Goal: Find specific page/section: Find specific page/section

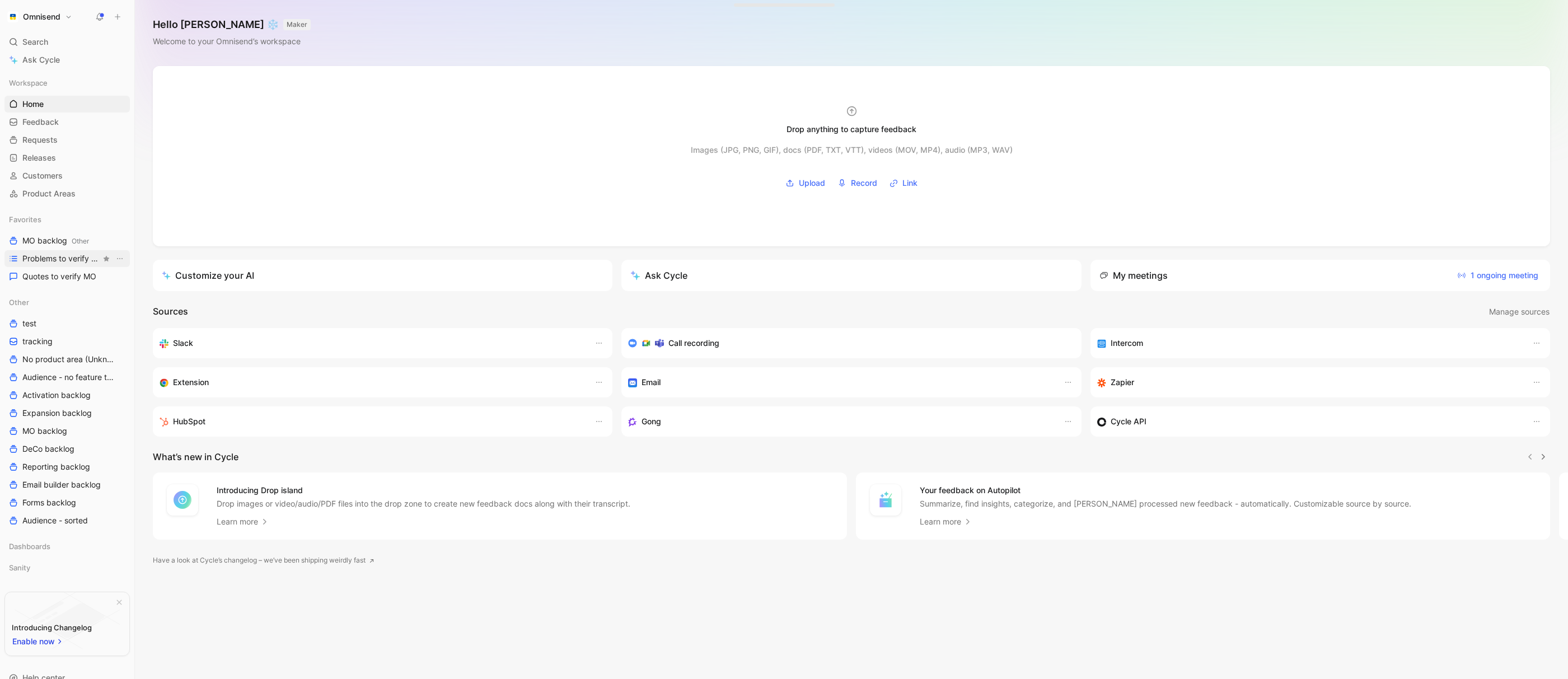
click at [57, 264] on link "Problems to verify MO" at bounding box center [67, 259] width 126 height 17
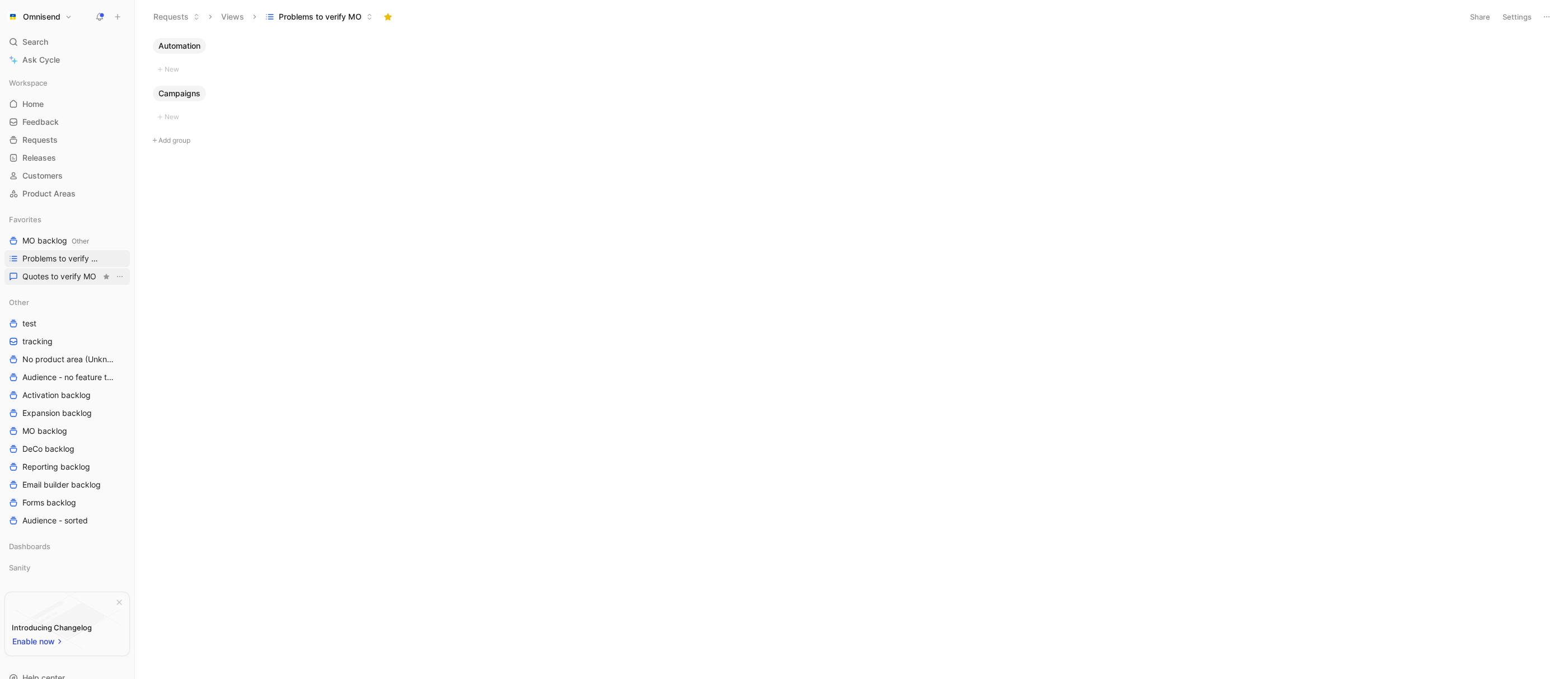
click at [56, 281] on span "Quotes to verify MO" at bounding box center [59, 276] width 74 height 11
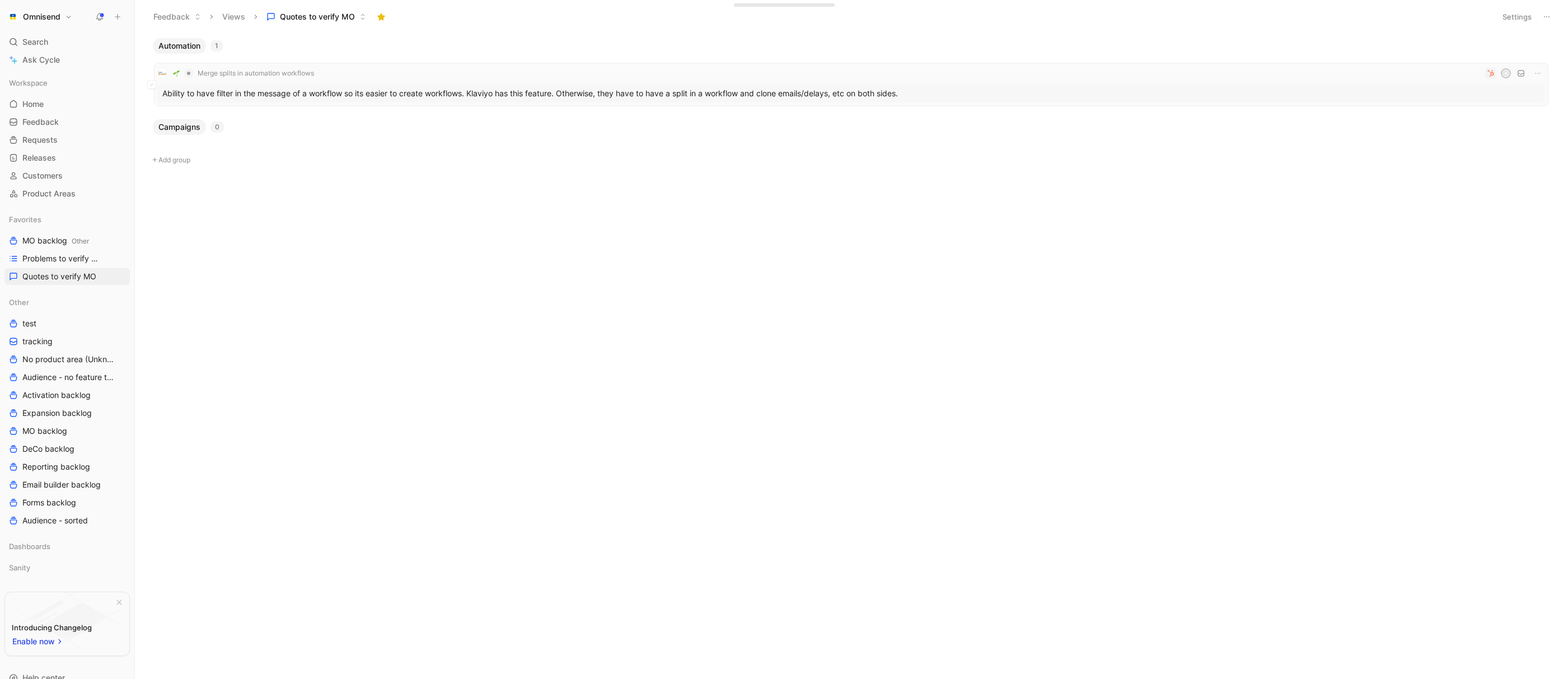
click at [311, 96] on div "Ability to have filter in the message of a workflow so its easier to create wor…" at bounding box center [851, 93] width 1387 height 18
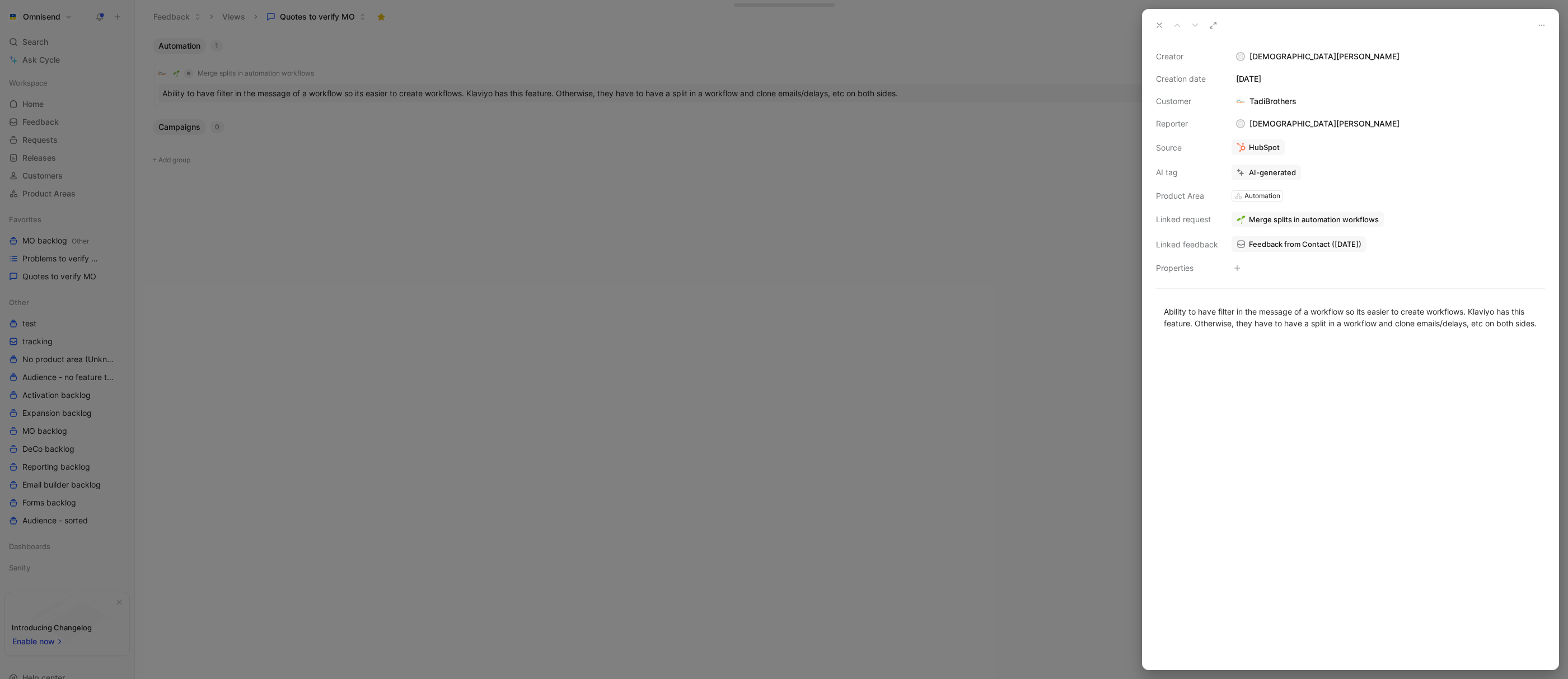
click at [584, 230] on div at bounding box center [784, 339] width 1568 height 679
